Goal: Answer question/provide support: Share knowledge or assist other users

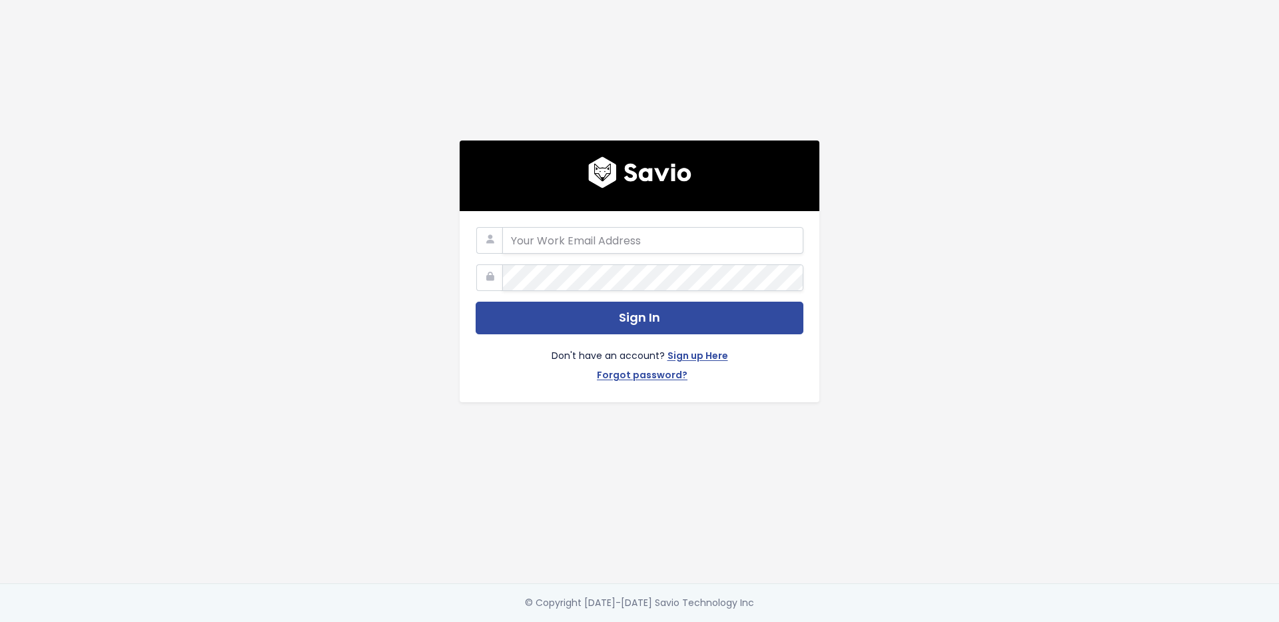
type input "ray.tam@liferaftinc.com"
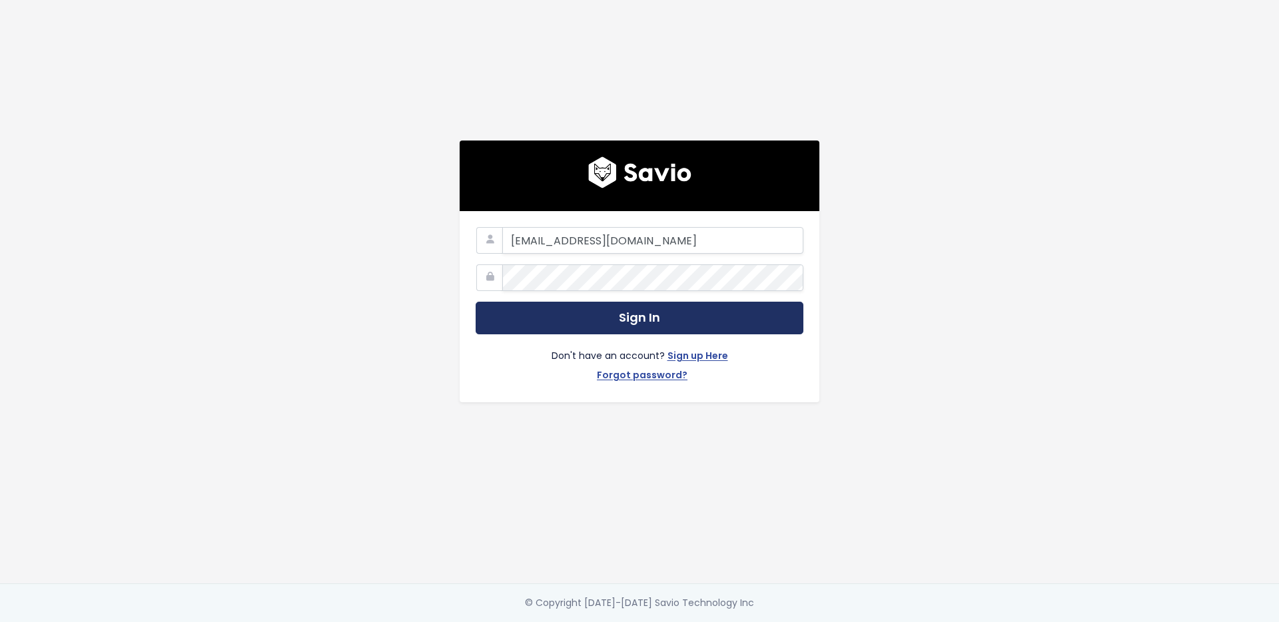
click at [559, 308] on button "Sign In" at bounding box center [640, 318] width 328 height 33
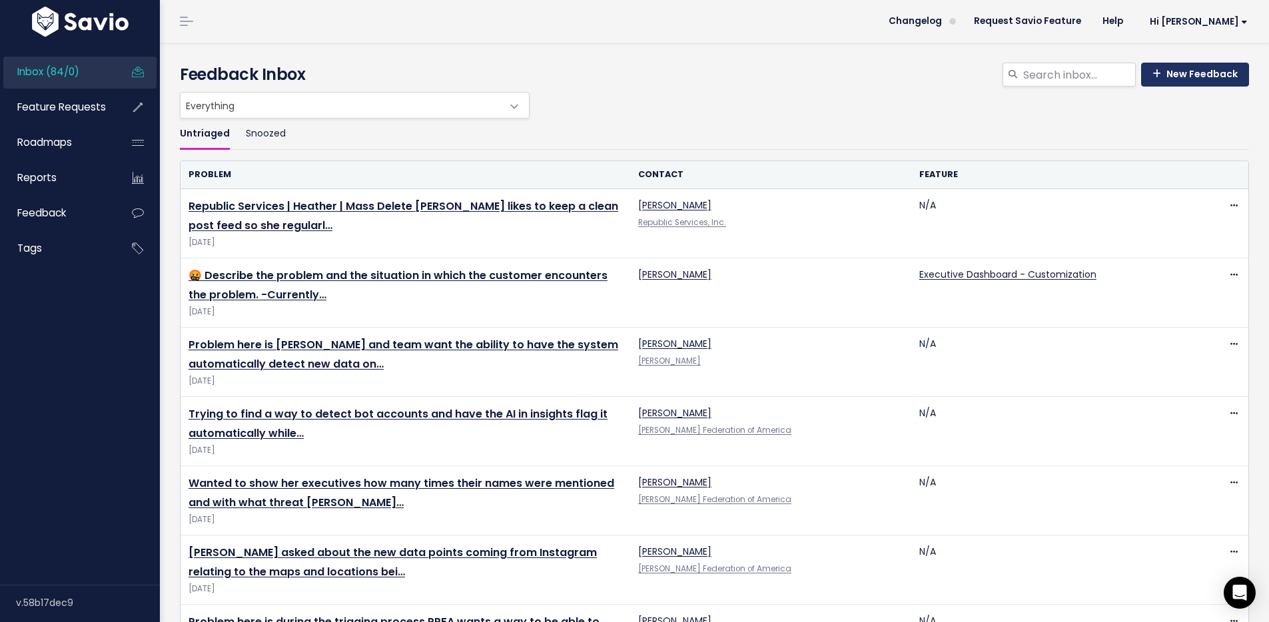
click at [1165, 71] on link "New Feedback" at bounding box center [1195, 75] width 108 height 24
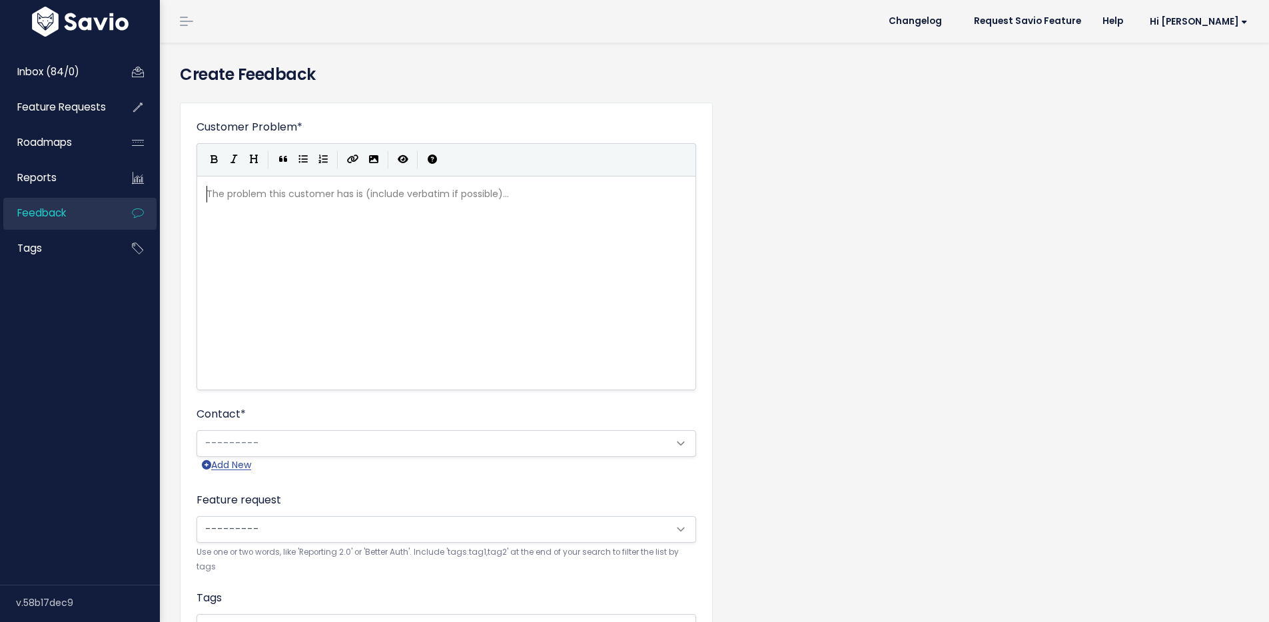
scroll to position [1, 0]
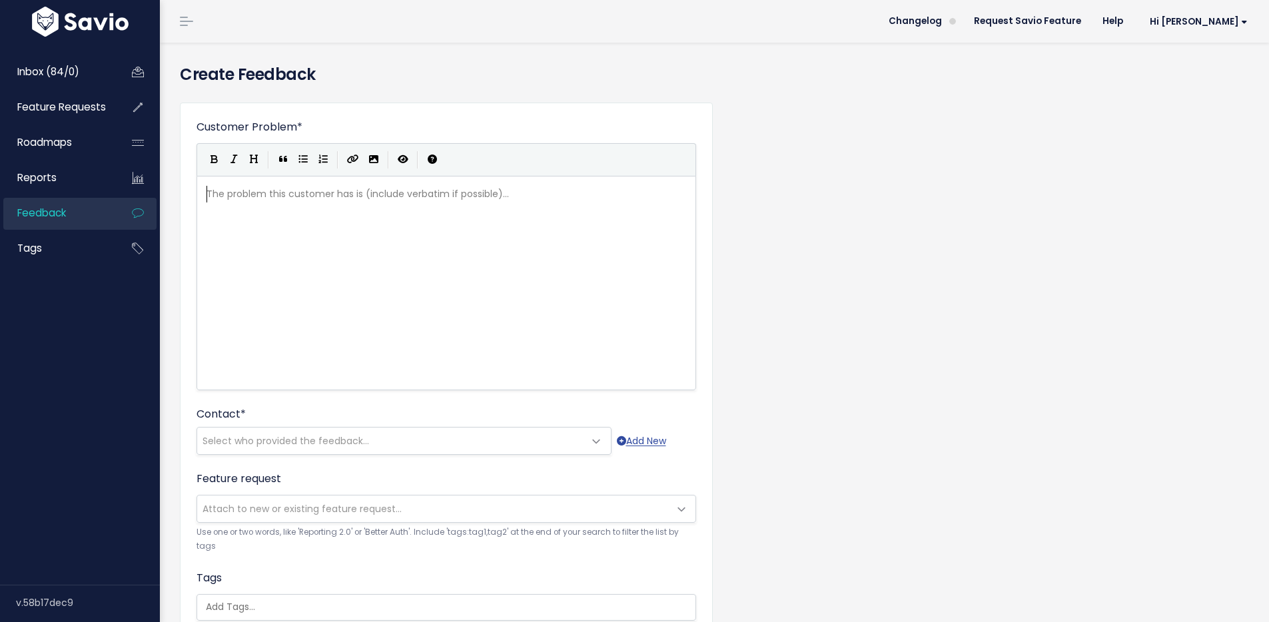
click at [330, 212] on div "The problem this customer has is (include verbatim if possible)... xxxxxxxxxx ​" at bounding box center [463, 299] width 518 height 233
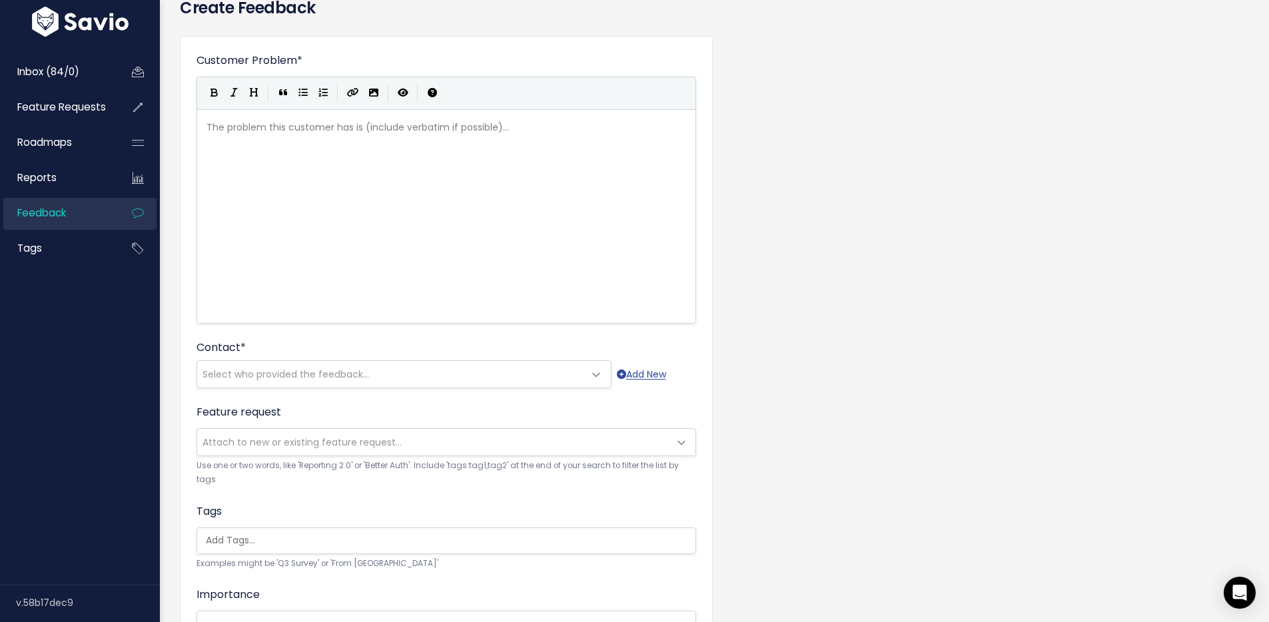
scroll to position [79, 0]
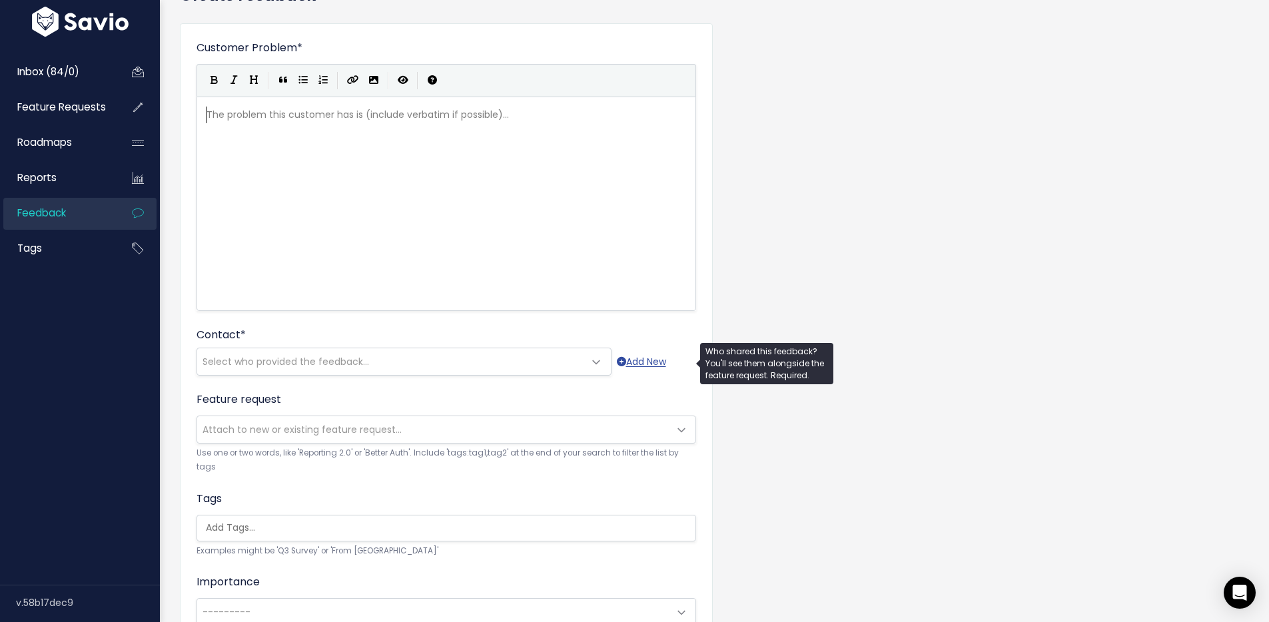
click at [319, 368] on span "Select who provided the feedback..." at bounding box center [285, 361] width 167 height 13
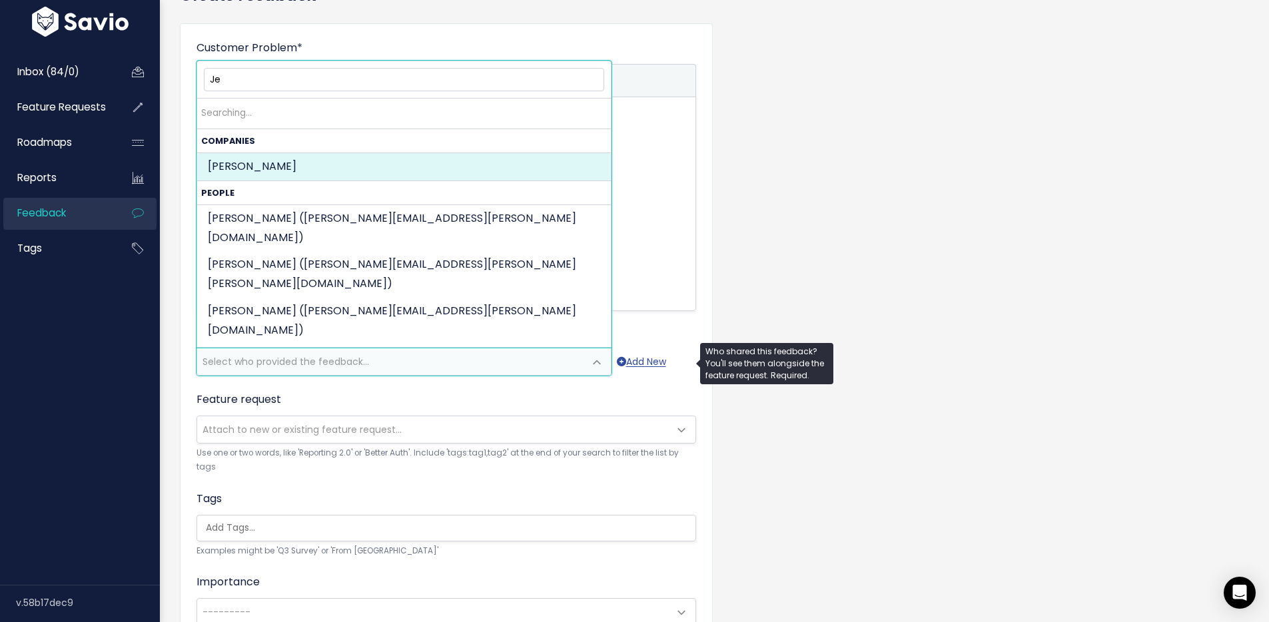
type input "J"
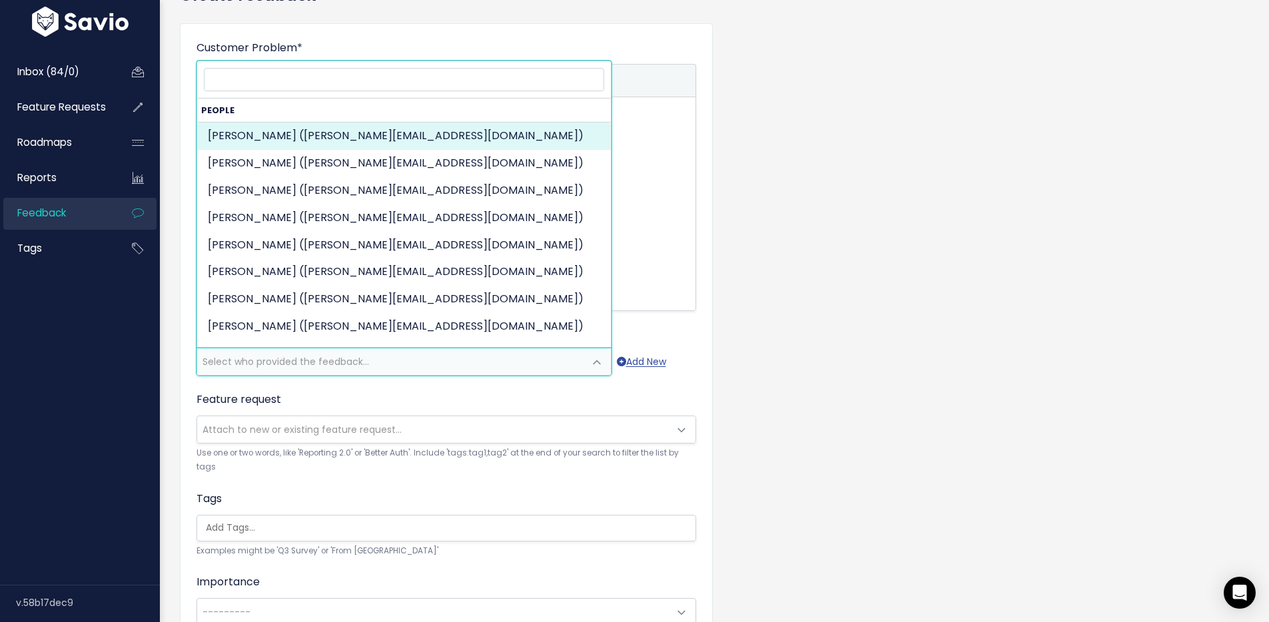
click at [905, 364] on div "Customer Problem * | | | | The problem this customer has is (include verbatim i…" at bounding box center [714, 414] width 1089 height 803
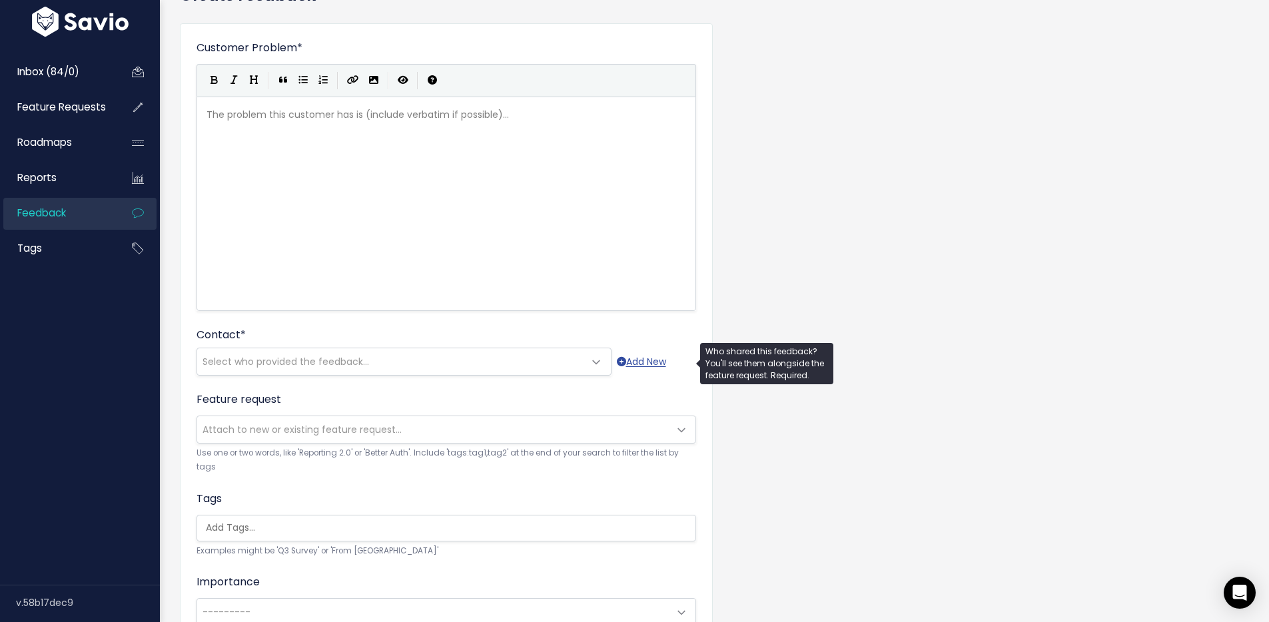
click at [453, 367] on span "Select who provided the feedback..." at bounding box center [390, 361] width 387 height 27
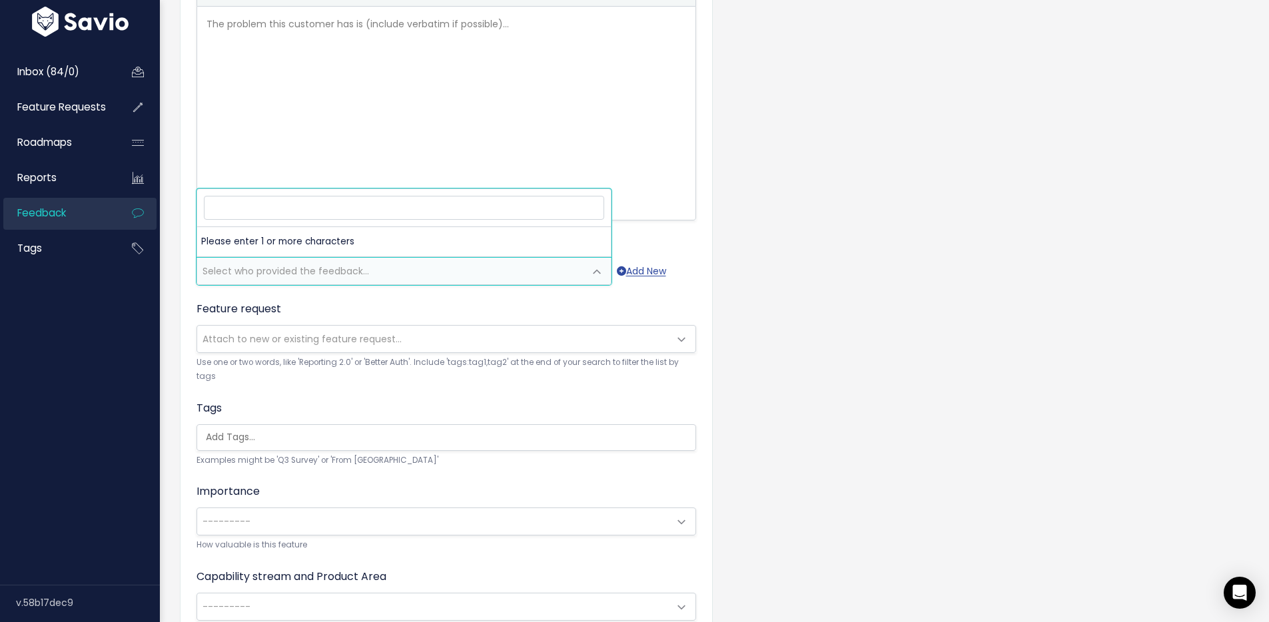
scroll to position [159, 0]
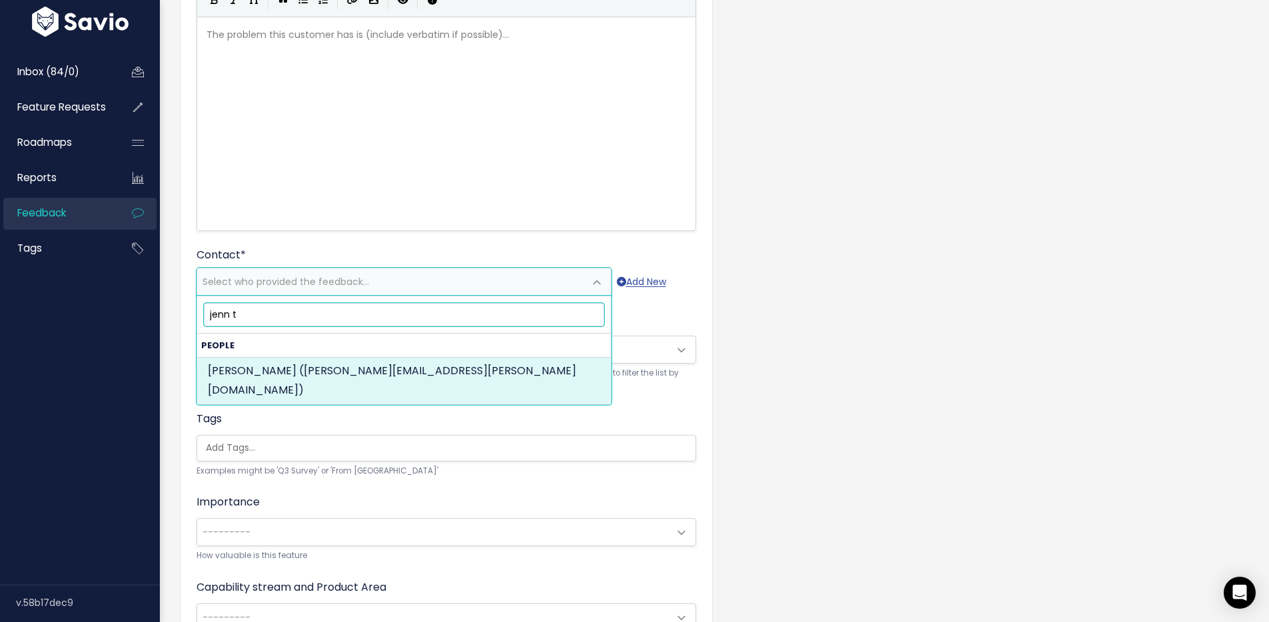
type input "jenn t"
select select "89817774"
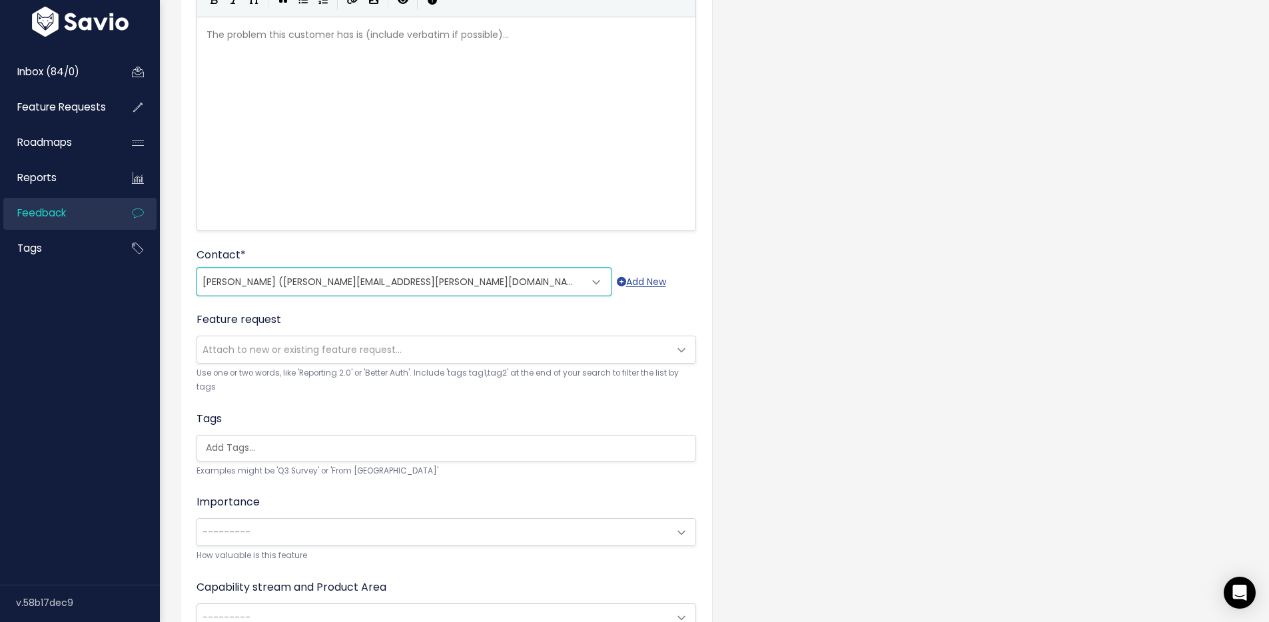
scroll to position [0, 0]
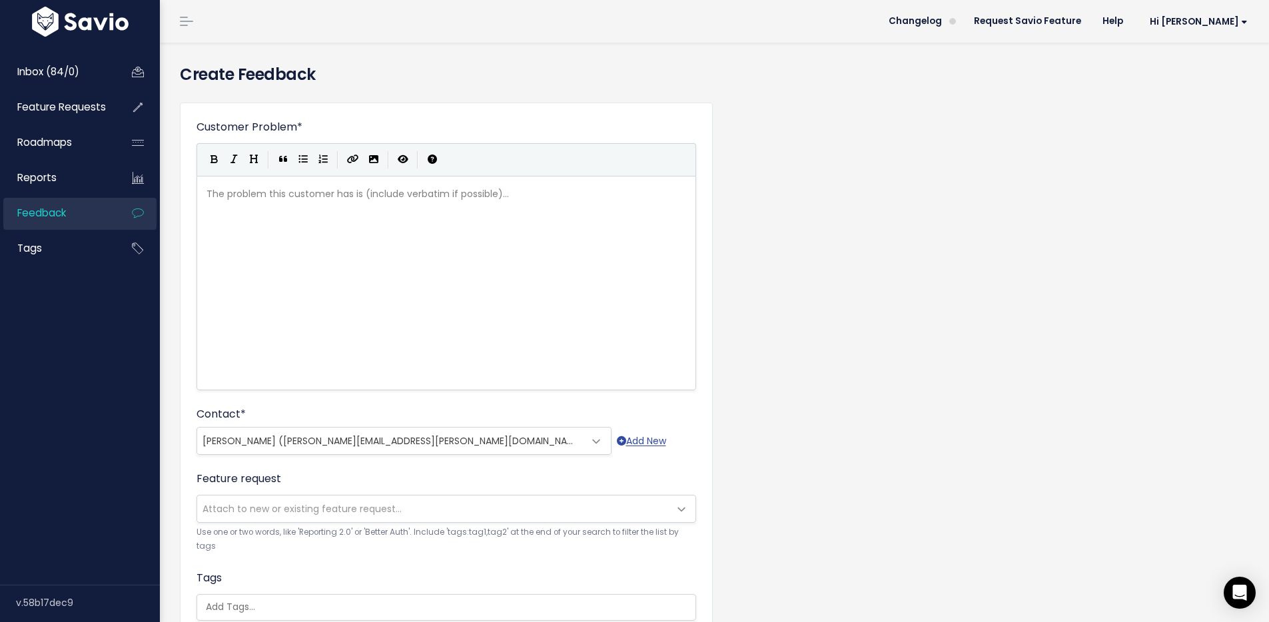
click at [343, 308] on div "The problem this customer has is (include verbatim if possible)... xxxxxxxxxx ​" at bounding box center [463, 299] width 518 height 233
type textarea "Lock"
type textarea "Problem:"
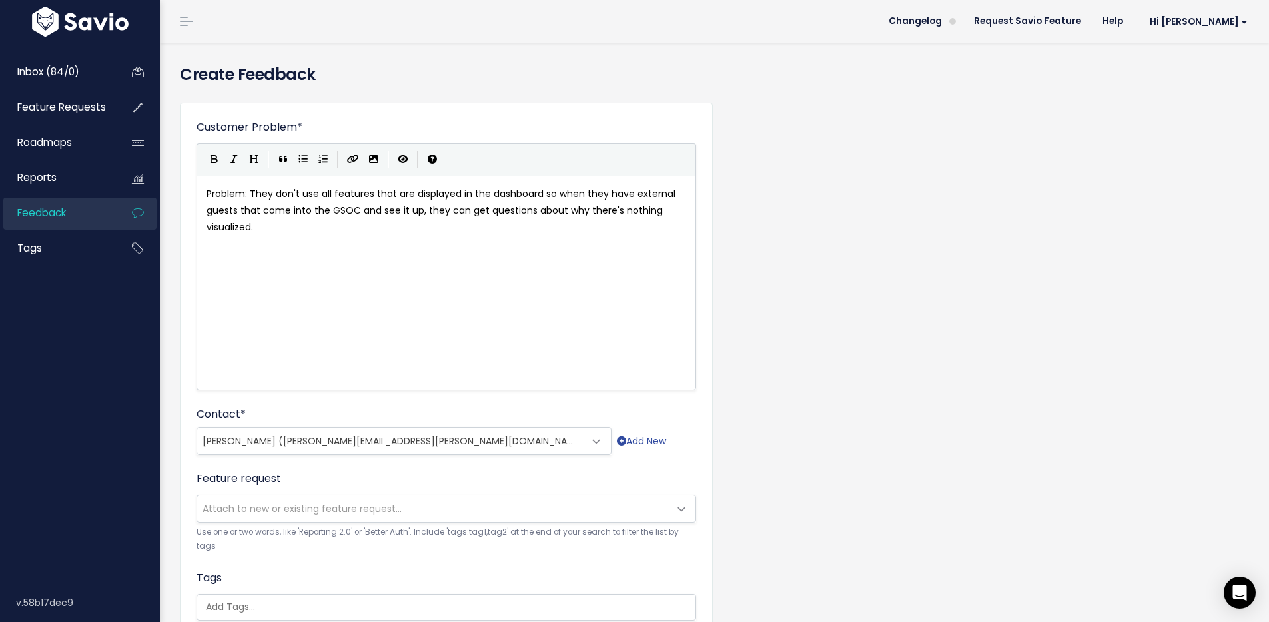
click at [250, 192] on span "Problem: They don't use all features that are displayed in the dashboard so whe…" at bounding box center [442, 210] width 472 height 47
type textarea """
click at [274, 190] on span "Problem: "They don't use all features that are displayed in the dashboard so wh…" at bounding box center [443, 210] width 475 height 47
type textarea "{{"
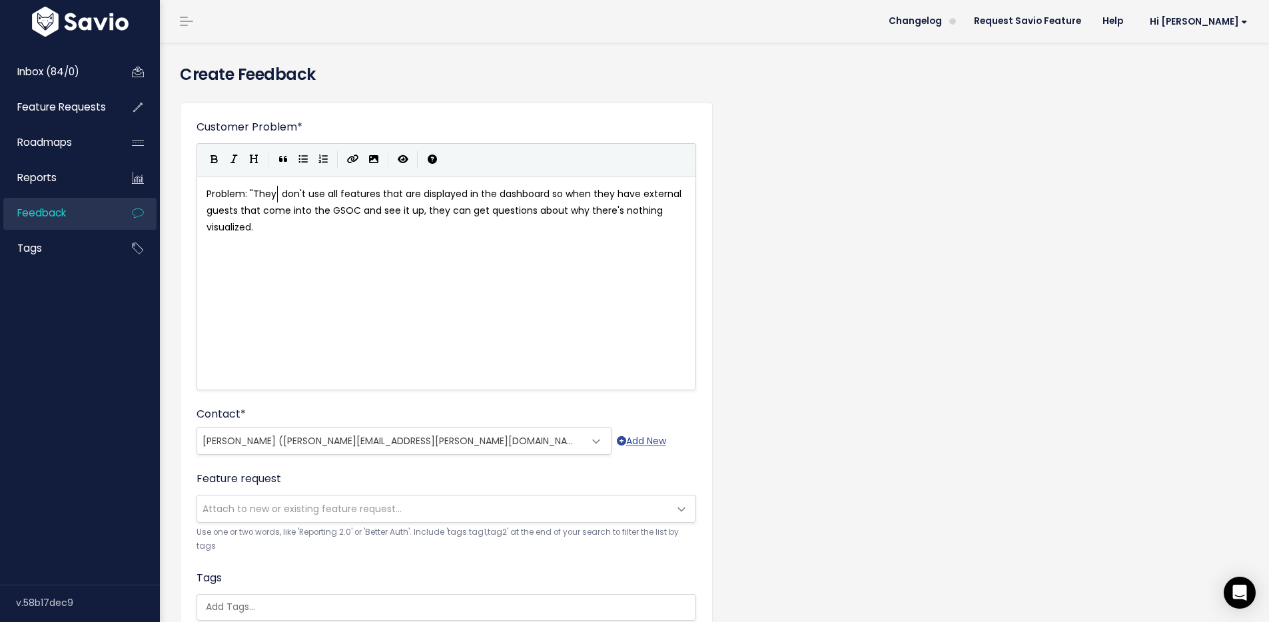
scroll to position [5, 10]
type textarea "[LO"
type textarea "oockhee"
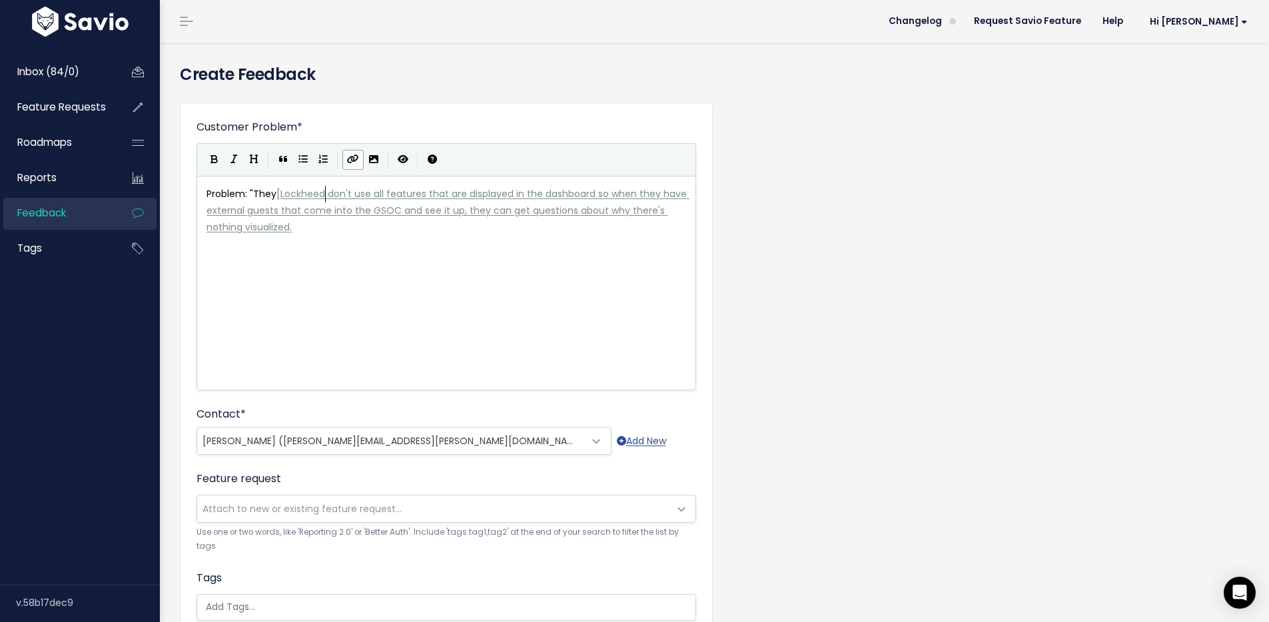
type textarea "ckheedm"
type textarea "Martin{"
type textarea "]"
click at [395, 229] on pre "Problem: "They [ Lockheed Martin ] don't use all features that are displayed in…" at bounding box center [451, 211] width 495 height 51
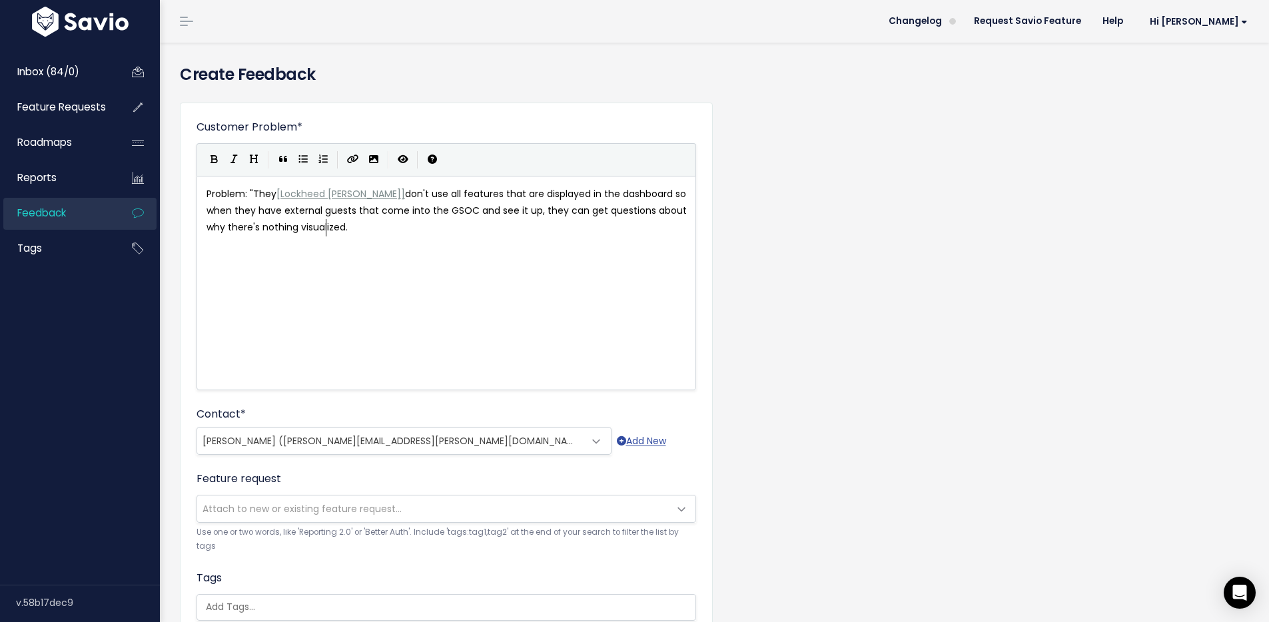
click at [314, 196] on span "Lockheed Martin" at bounding box center [340, 193] width 121 height 13
click at [372, 226] on pre "Problem: "They [ Lockheed Martin ] don't use all features that are displayed in…" at bounding box center [451, 211] width 495 height 51
click at [426, 268] on div "xxxxxxxxxx Problem: "They [ Lockheed Martin ] don't use all features that are d…" at bounding box center [463, 299] width 518 height 233
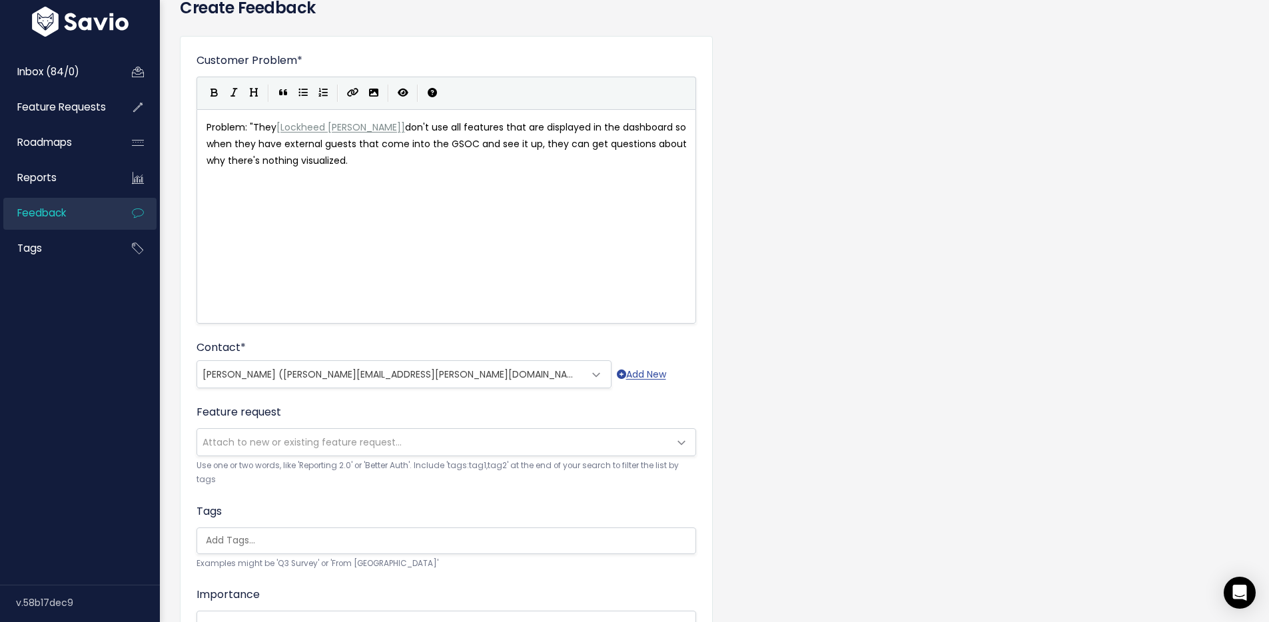
scroll to position [77, 0]
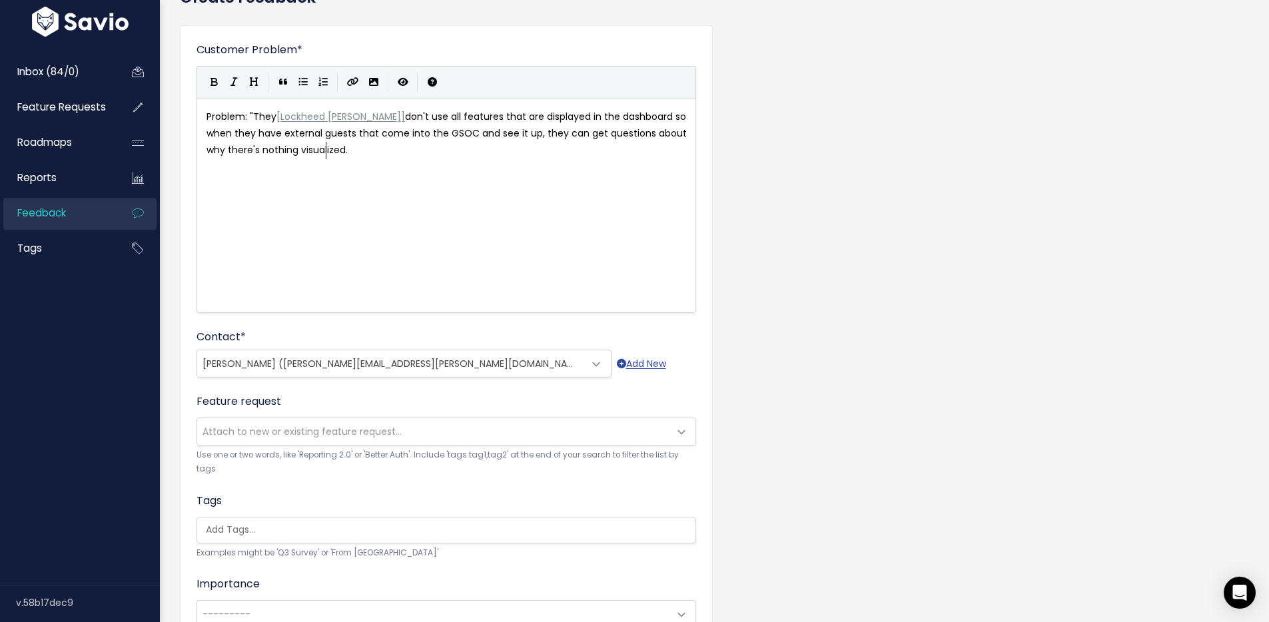
click at [331, 433] on span "Attach to new or existing feature request..." at bounding box center [301, 431] width 199 height 13
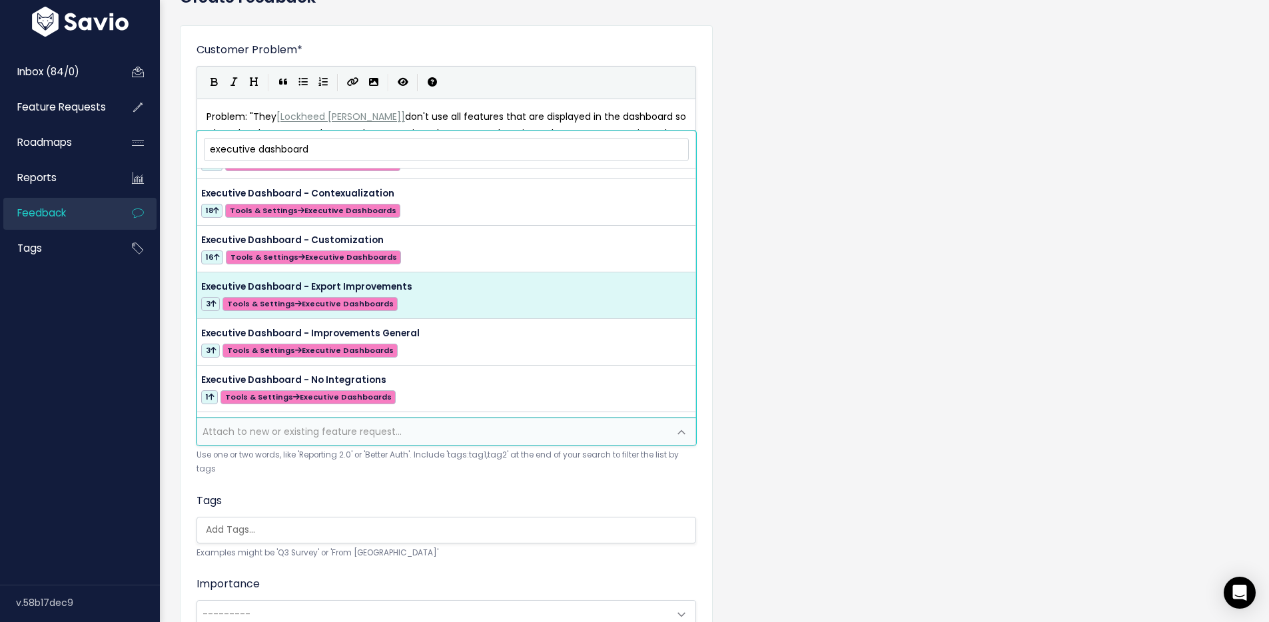
scroll to position [37, 0]
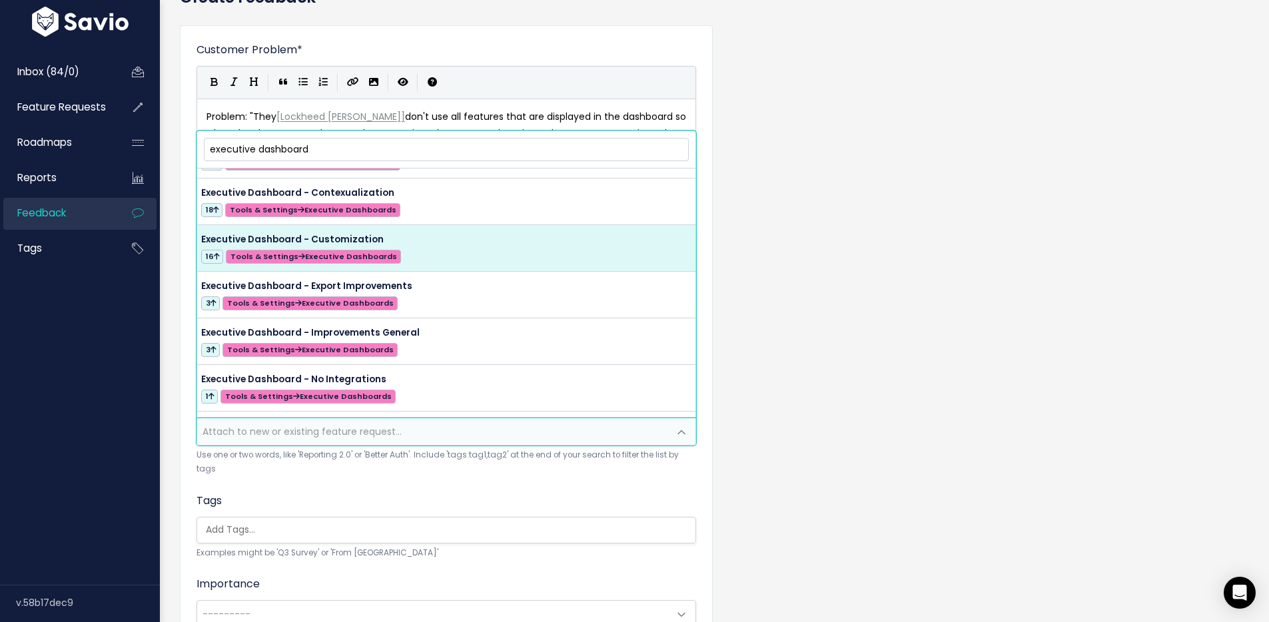
type input "executive dashboard"
select select "56728"
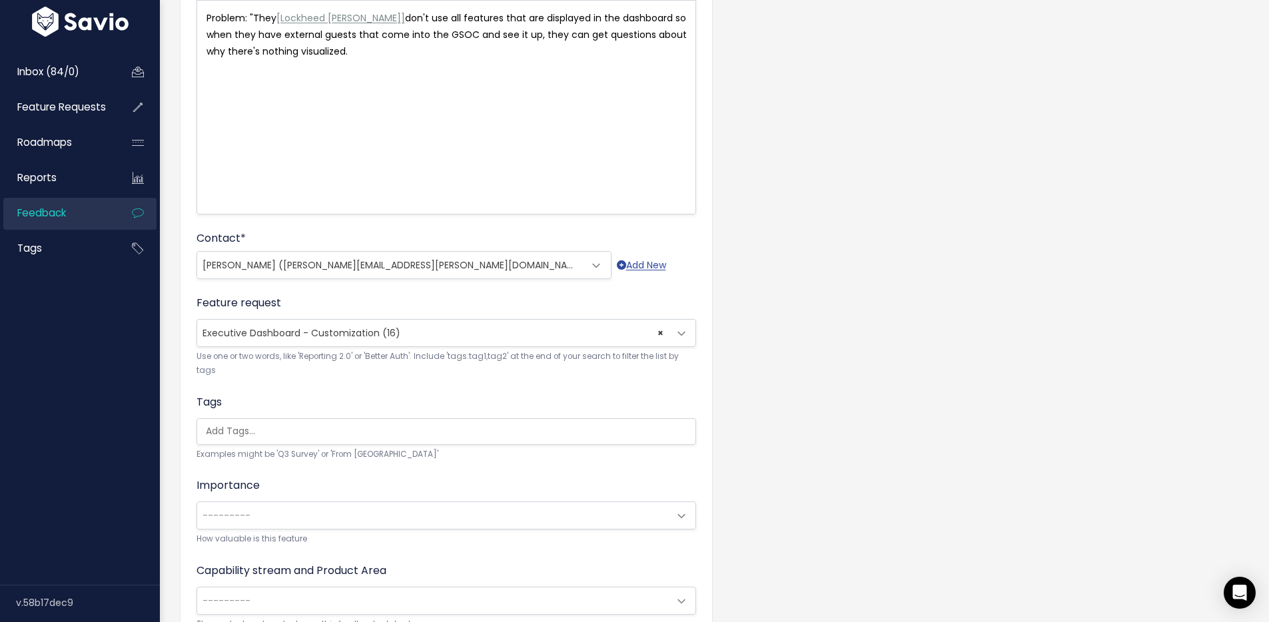
scroll to position [0, 3]
click at [287, 440] on ul at bounding box center [446, 431] width 498 height 25
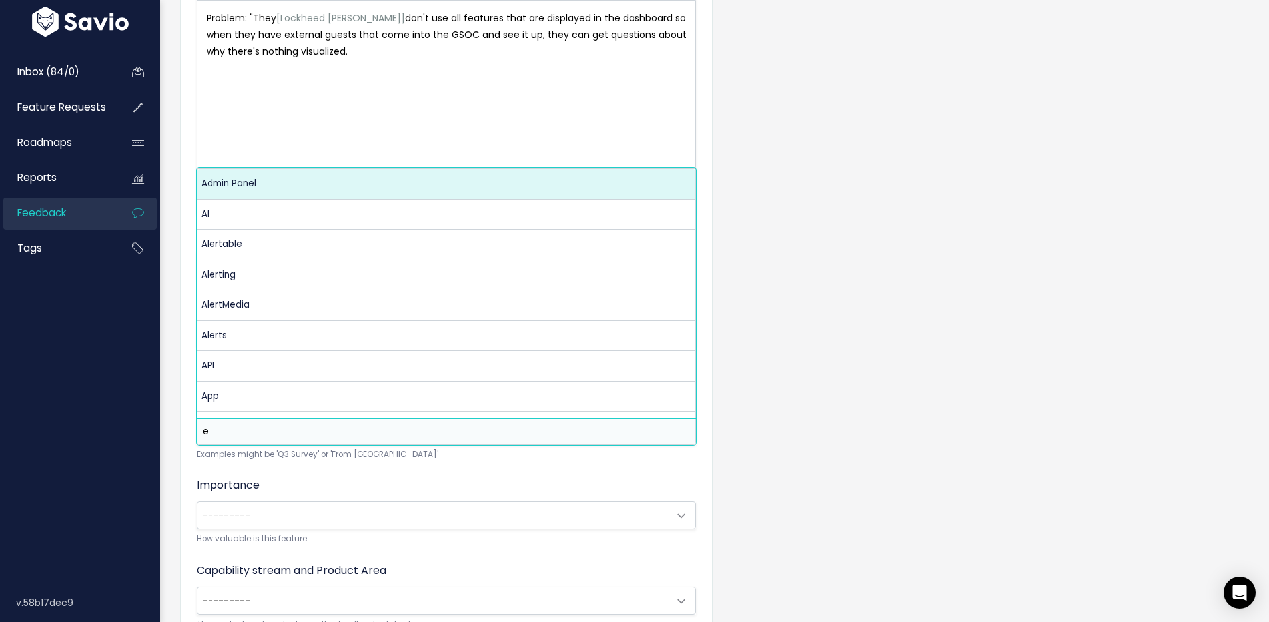
scroll to position [0, 0]
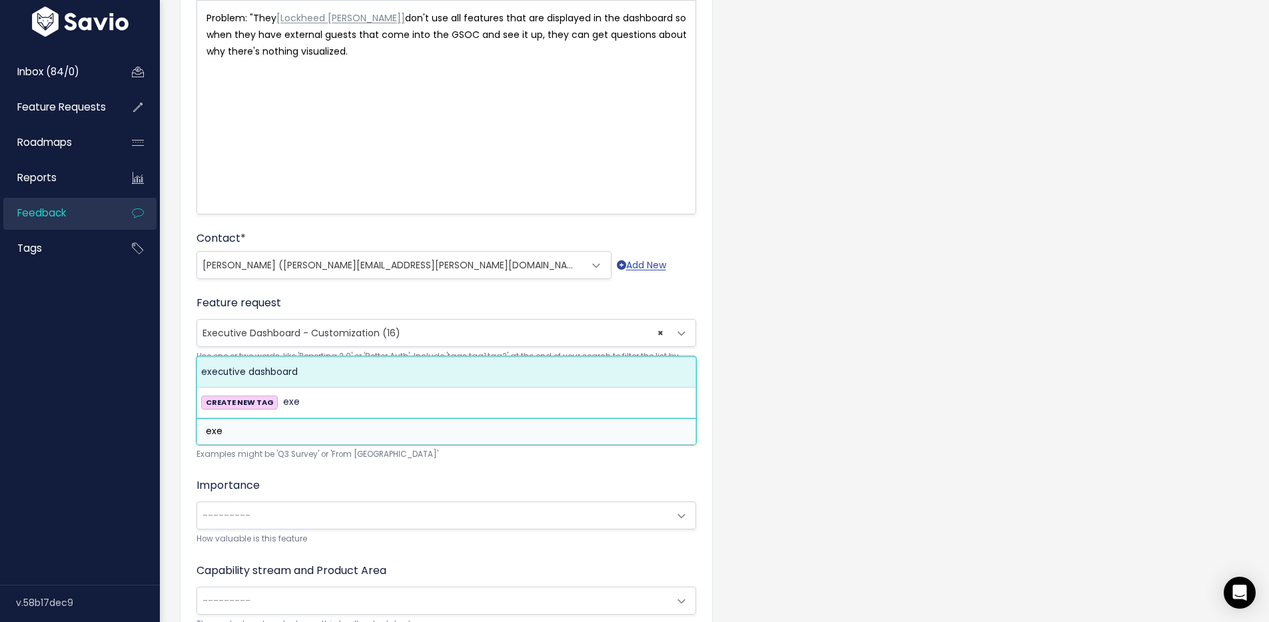
type input "exe"
select select "13534"
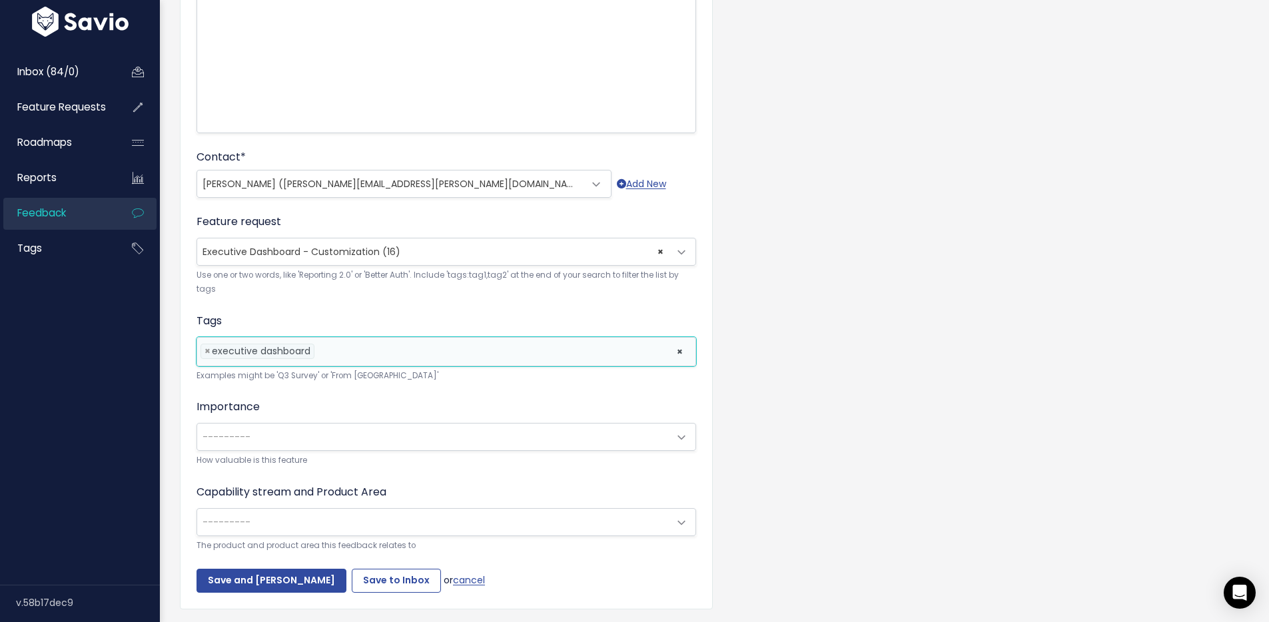
scroll to position [266, 0]
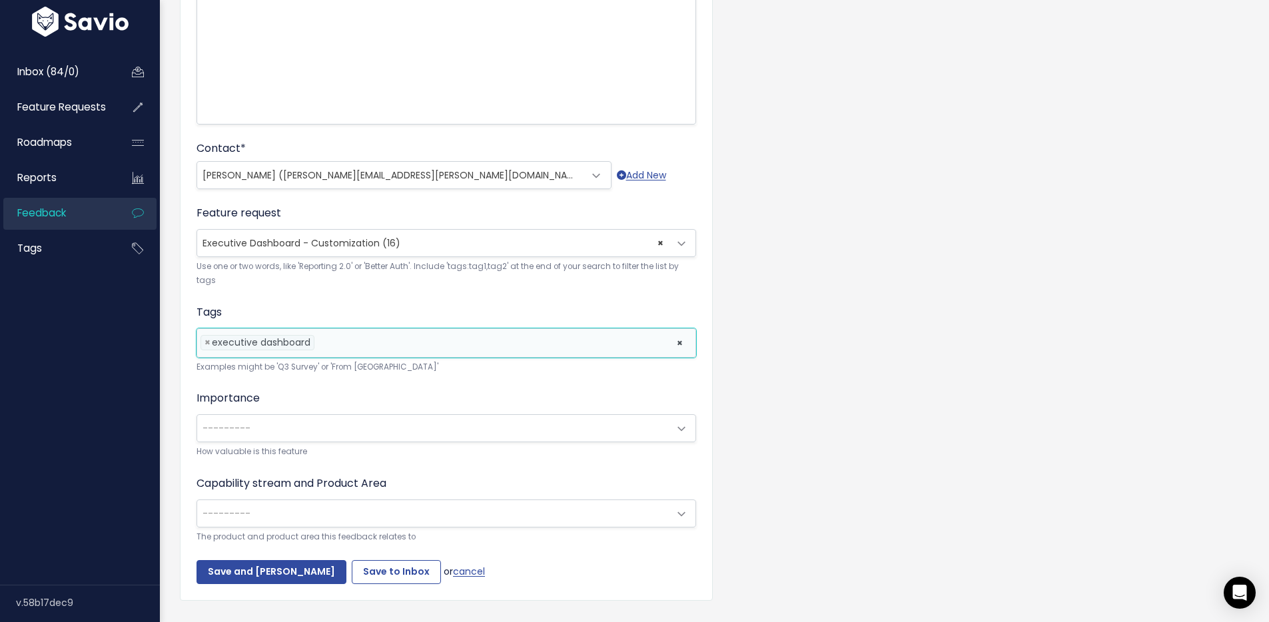
click at [319, 434] on span "---------" at bounding box center [433, 428] width 472 height 27
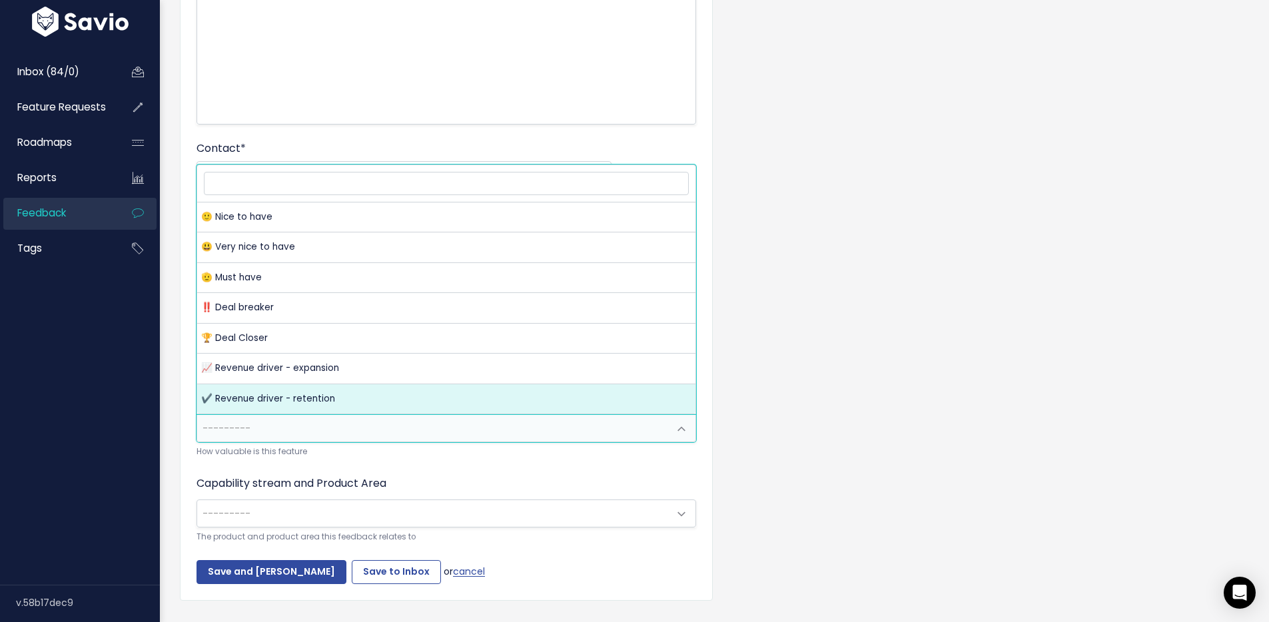
click at [829, 381] on div "Customer Problem * Problem: "They [Lockheed Martin] don't use all features that…" at bounding box center [714, 228] width 1089 height 805
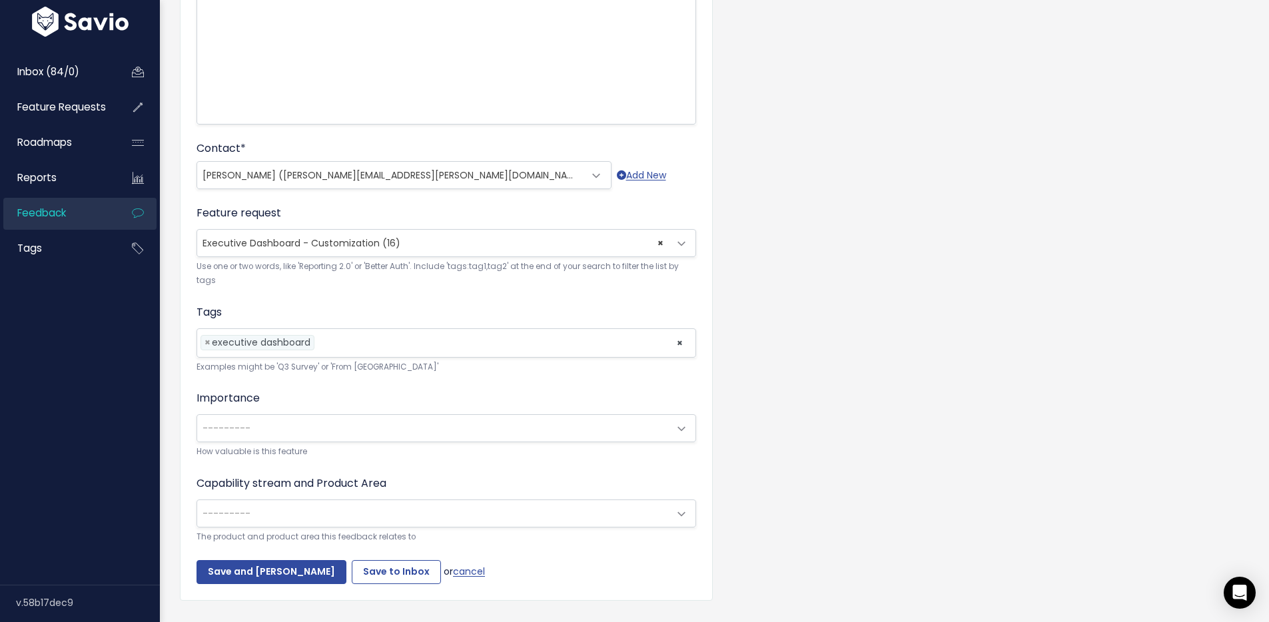
click at [422, 437] on span "---------" at bounding box center [433, 428] width 472 height 27
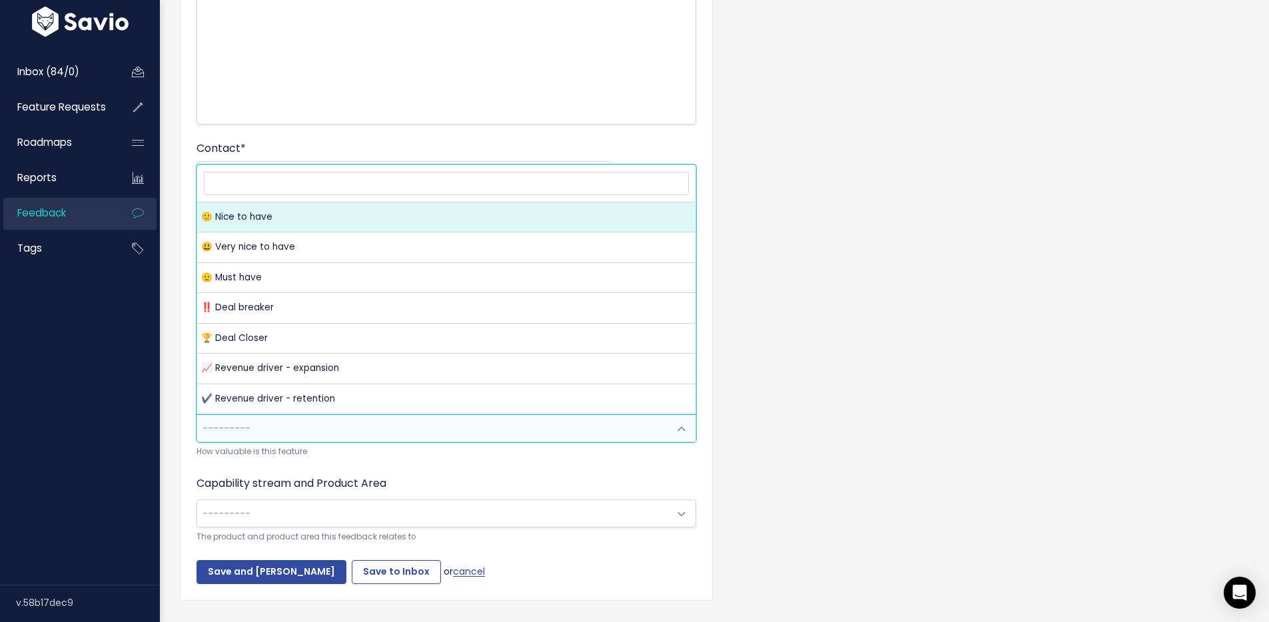
select select "NICE_TO_HAVE"
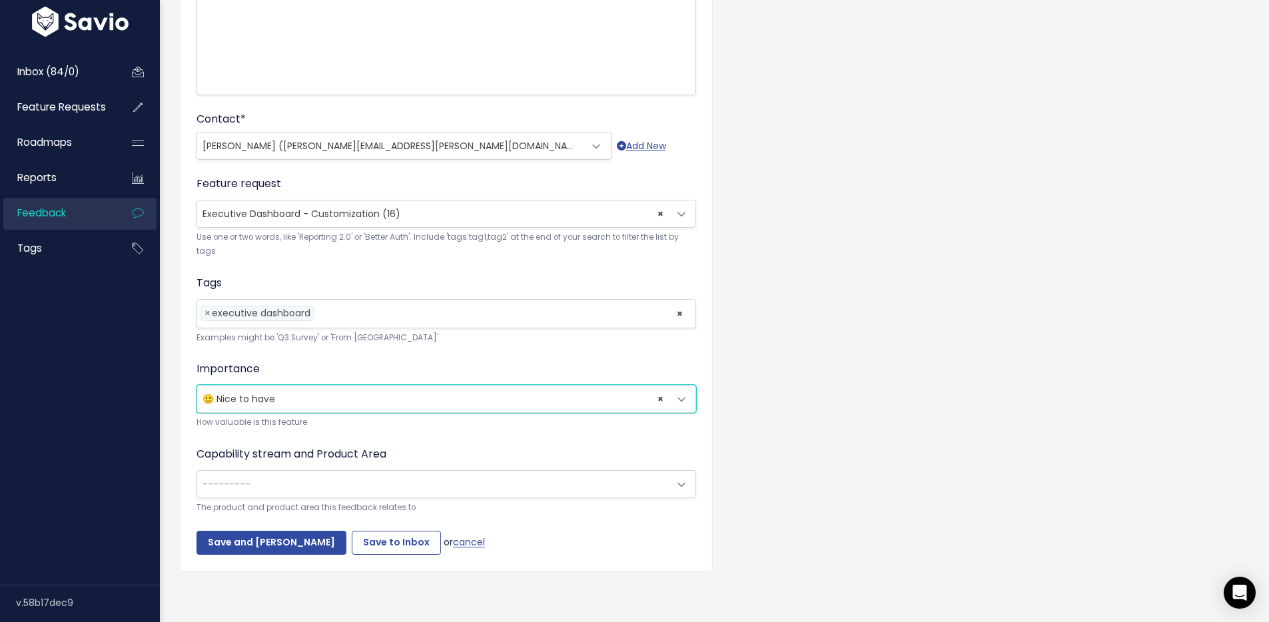
scroll to position [306, 0]
click at [365, 470] on span "---------" at bounding box center [433, 483] width 472 height 27
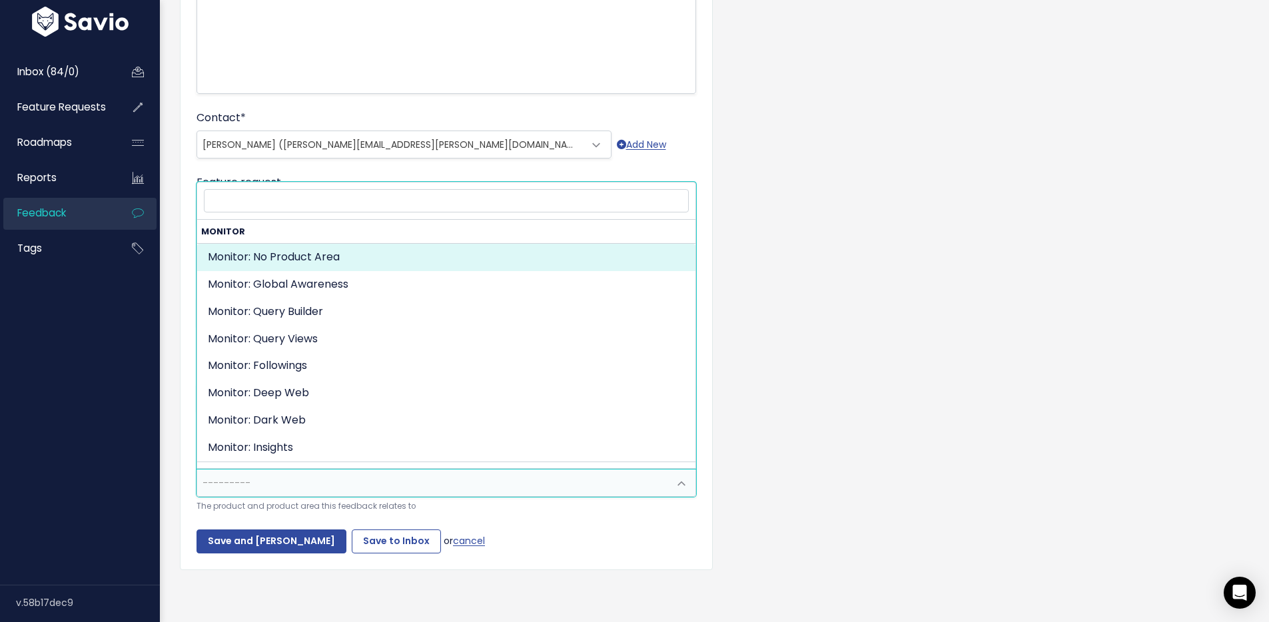
click at [886, 432] on div "Customer Problem * Problem: "They [Lockheed Martin] don't use all features that…" at bounding box center [714, 198] width 1089 height 805
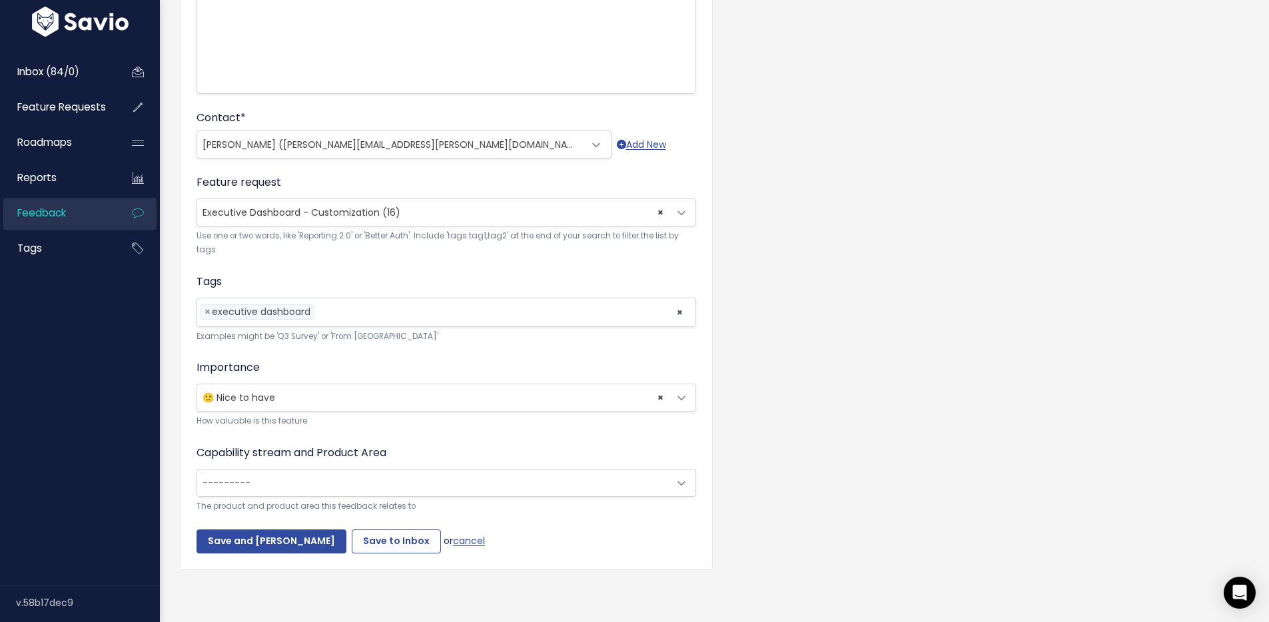
click at [290, 470] on span "---------" at bounding box center [433, 483] width 472 height 27
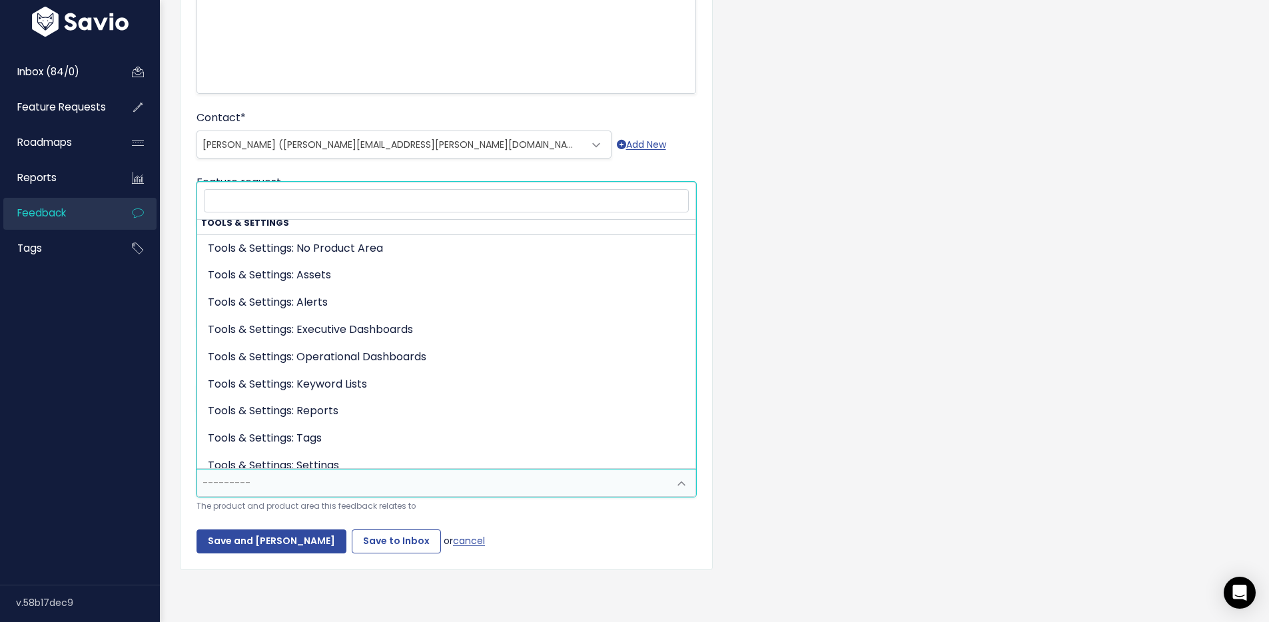
scroll to position [390, 0]
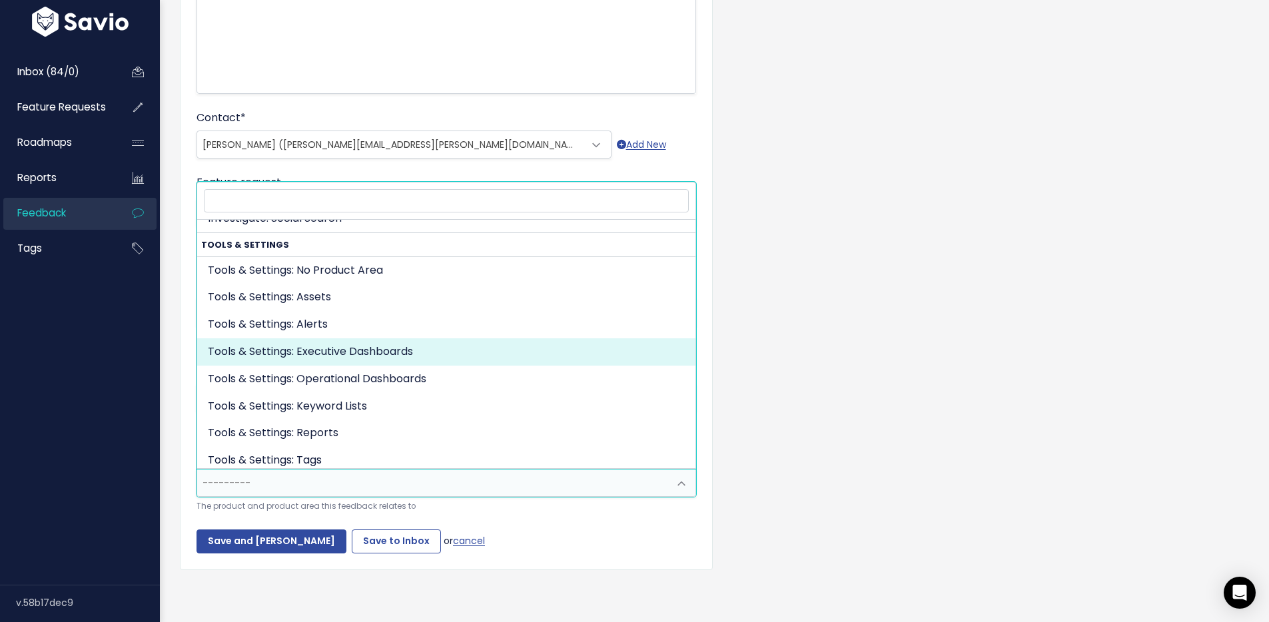
select select "TOOLS_SETTINGS:EXECUTIVE_DASHBOARDS"
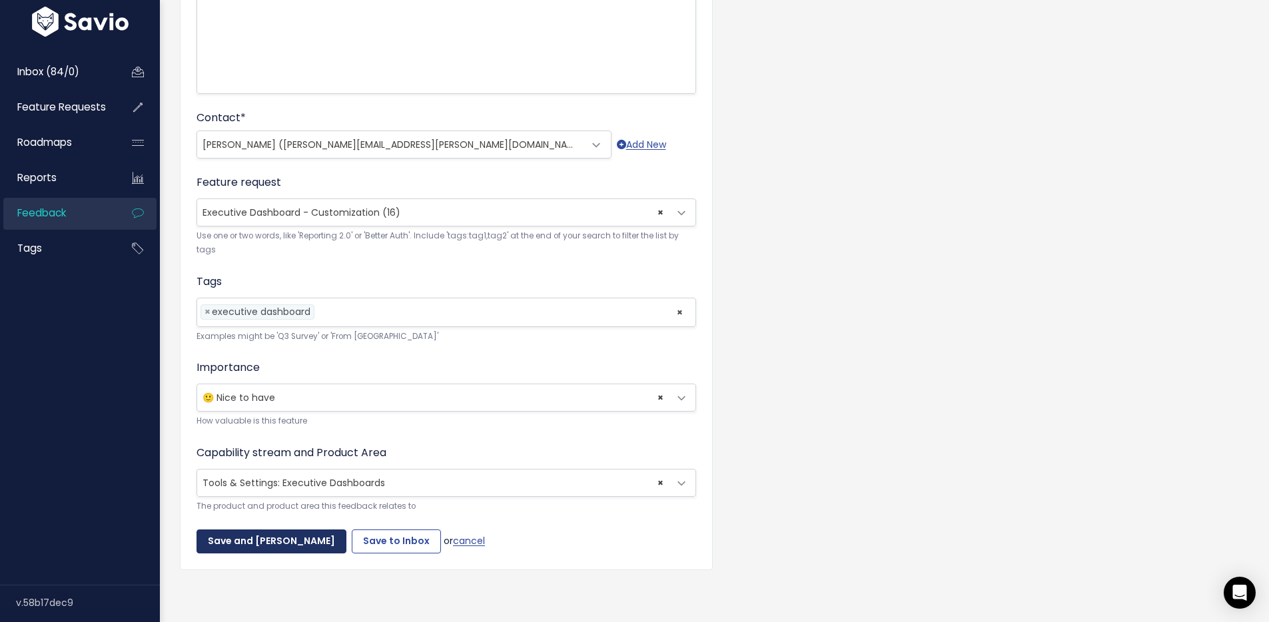
click at [266, 535] on input "Save and Mark Triaged" at bounding box center [271, 541] width 150 height 24
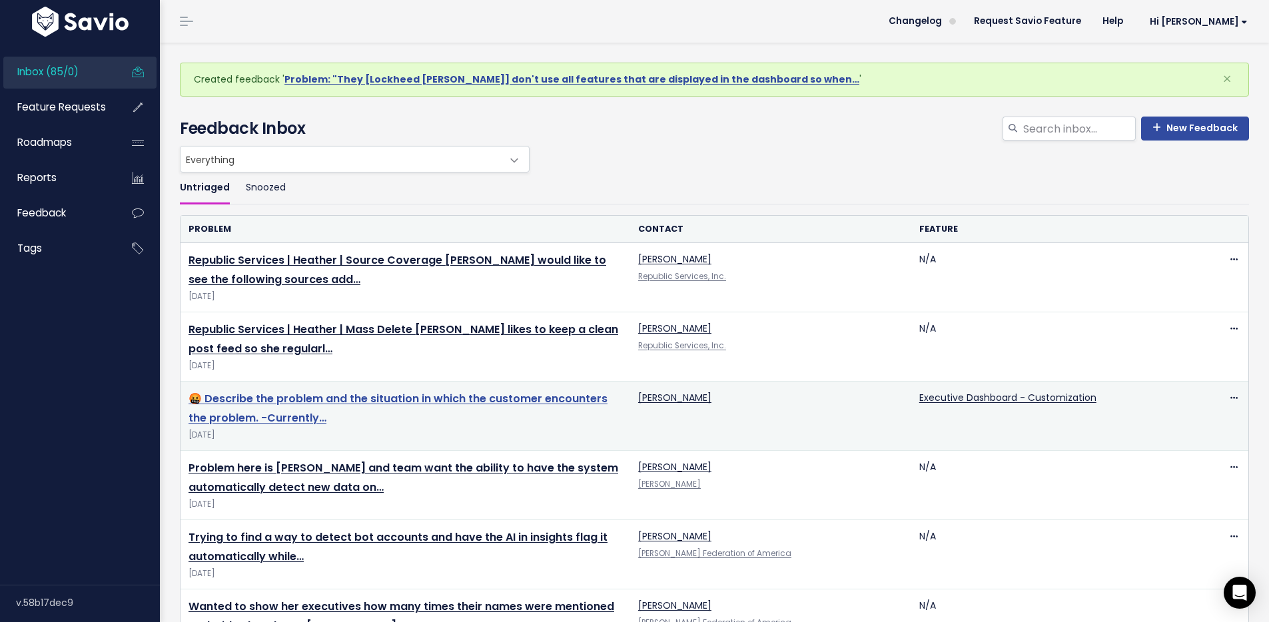
click at [344, 394] on link "🤬 Describe the problem and the situation in which the customer encounters the p…" at bounding box center [397, 408] width 419 height 35
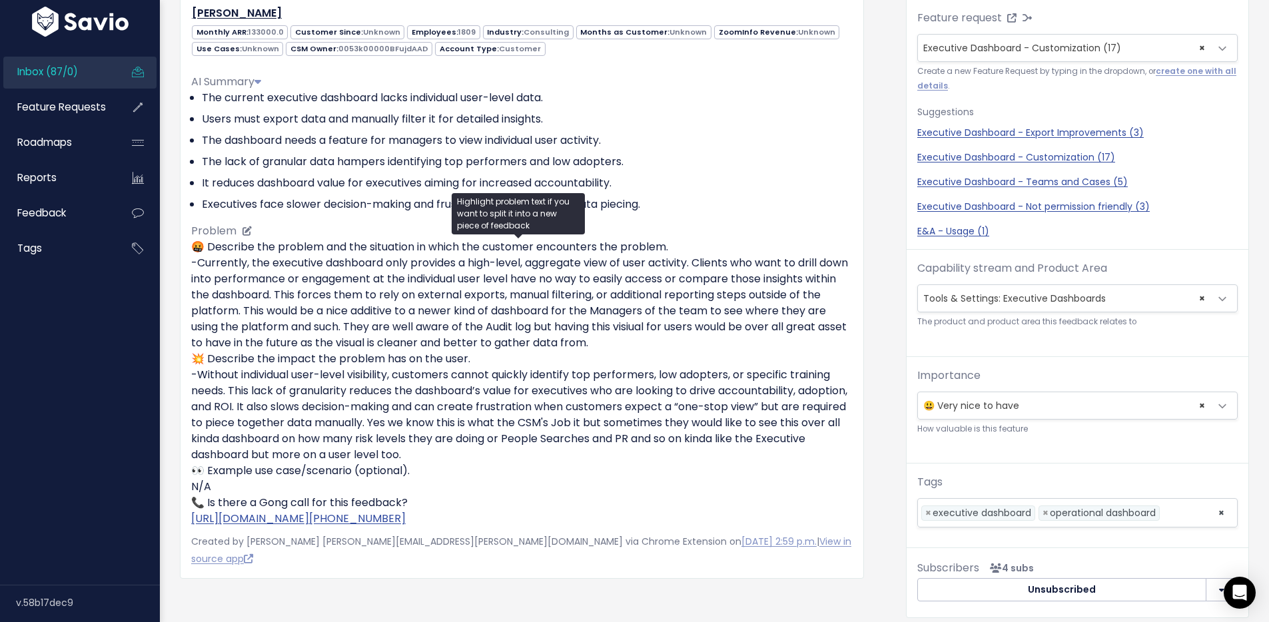
scroll to position [161, 0]
